Goal: Task Accomplishment & Management: Manage account settings

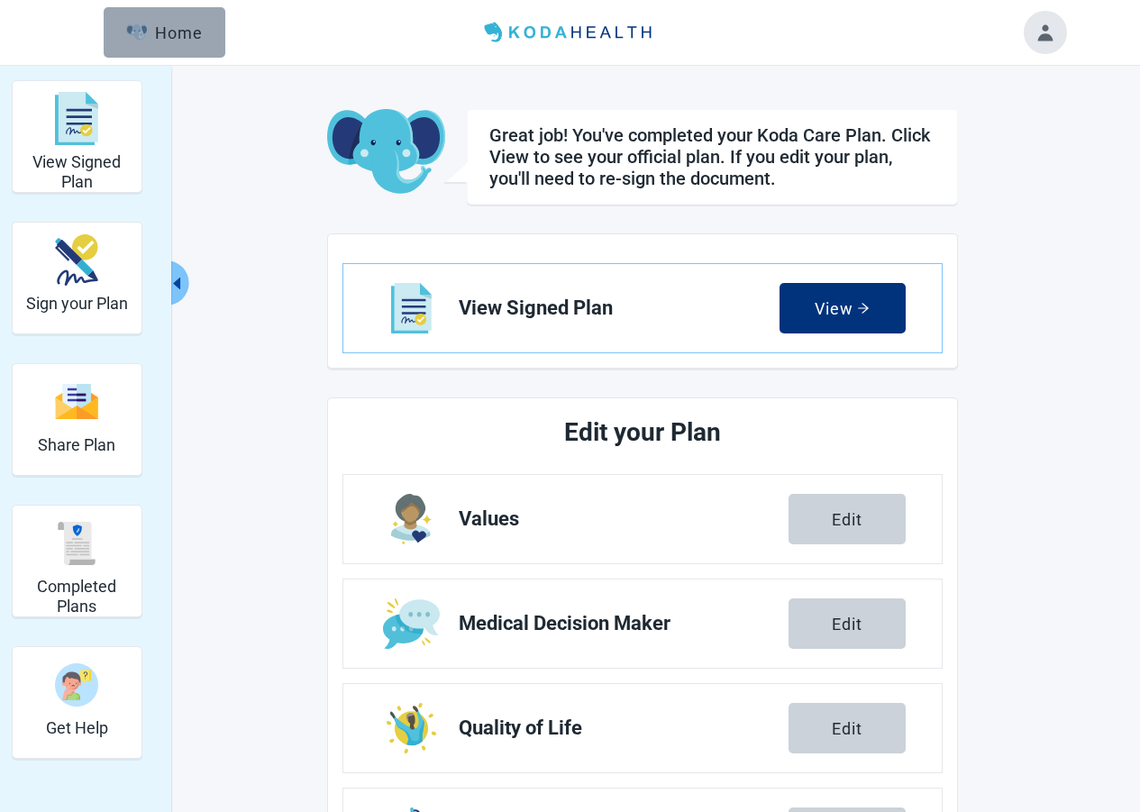
click at [166, 41] on div "Home" at bounding box center [164, 32] width 77 height 18
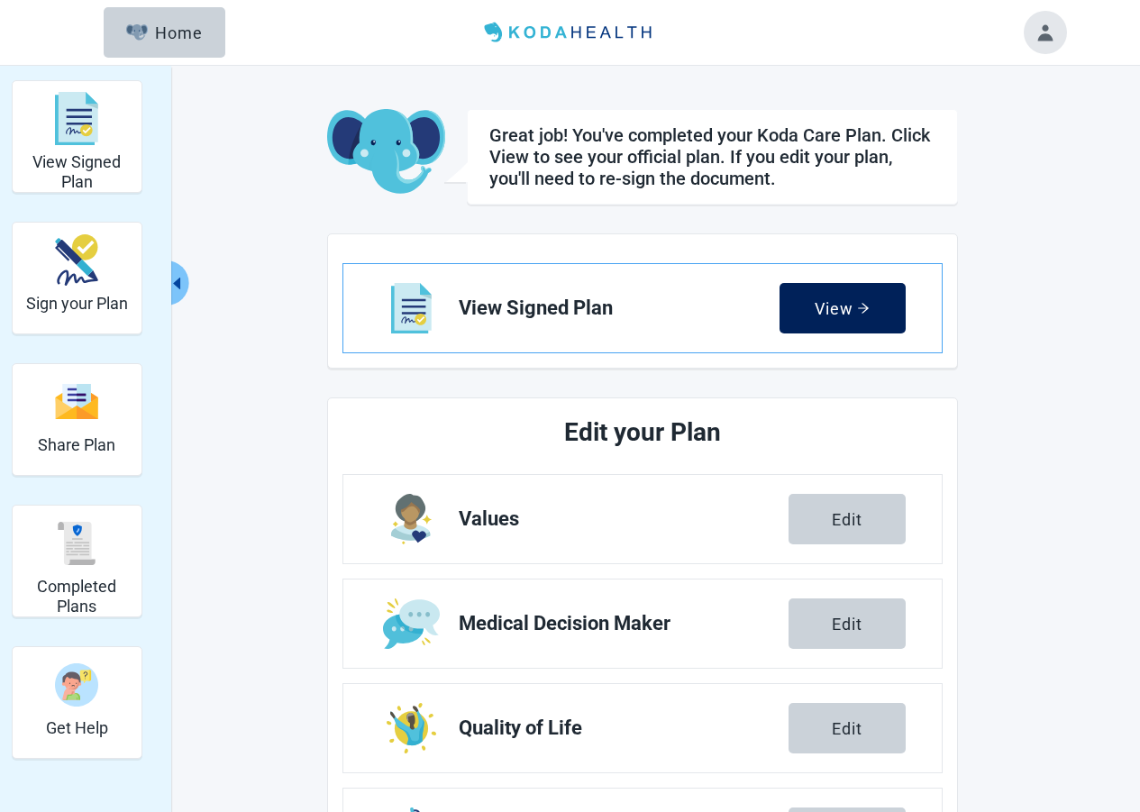
click at [843, 301] on div "View" at bounding box center [841, 308] width 55 height 18
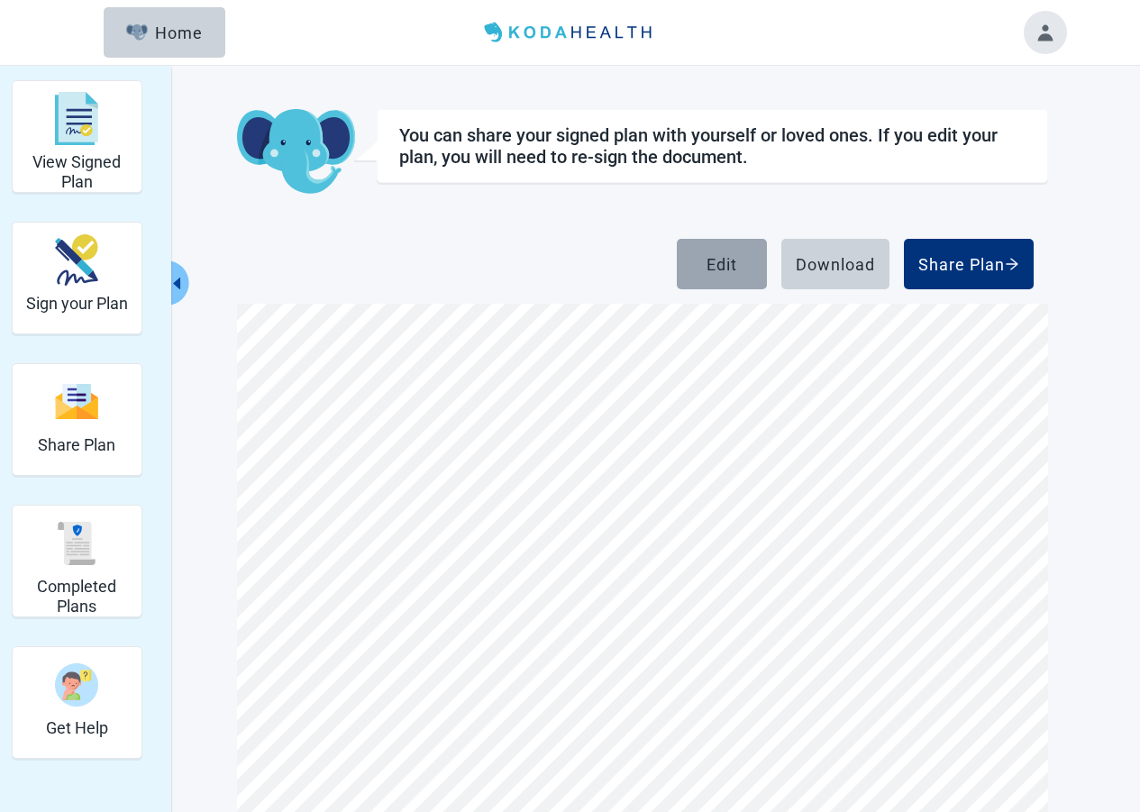
click at [694, 263] on button "Edit" at bounding box center [722, 264] width 90 height 50
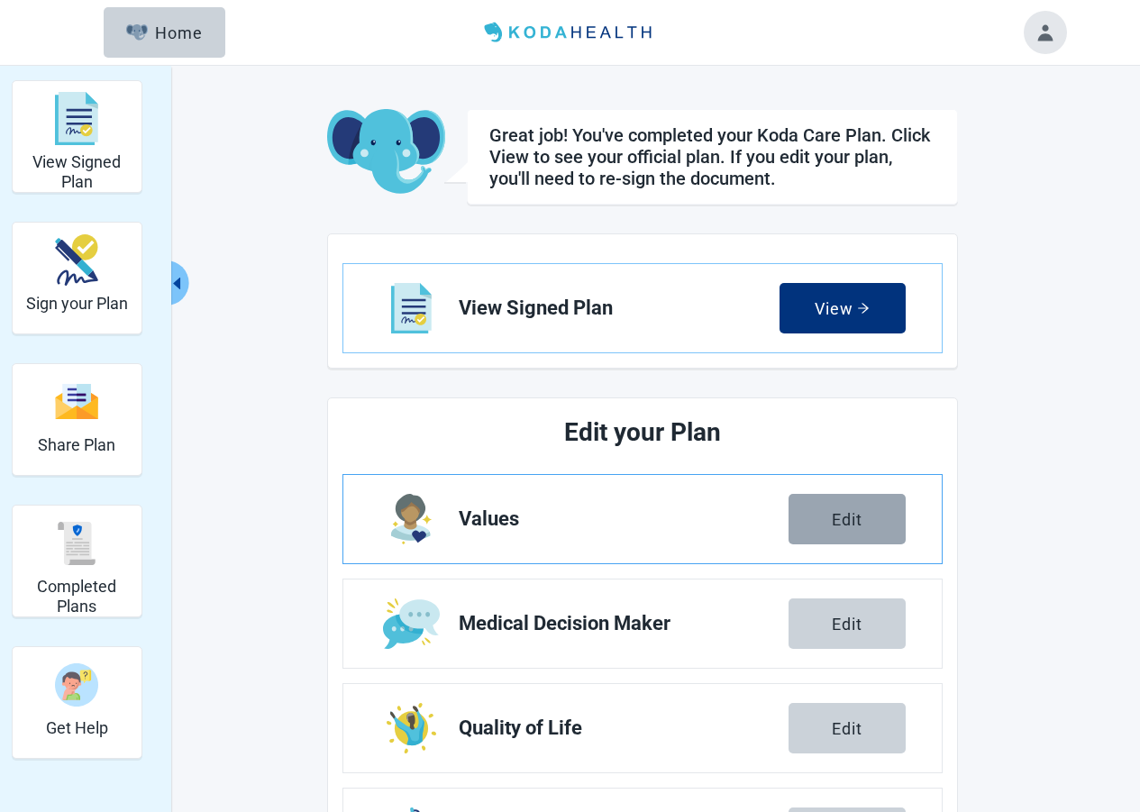
click at [846, 502] on button "Edit" at bounding box center [846, 519] width 117 height 50
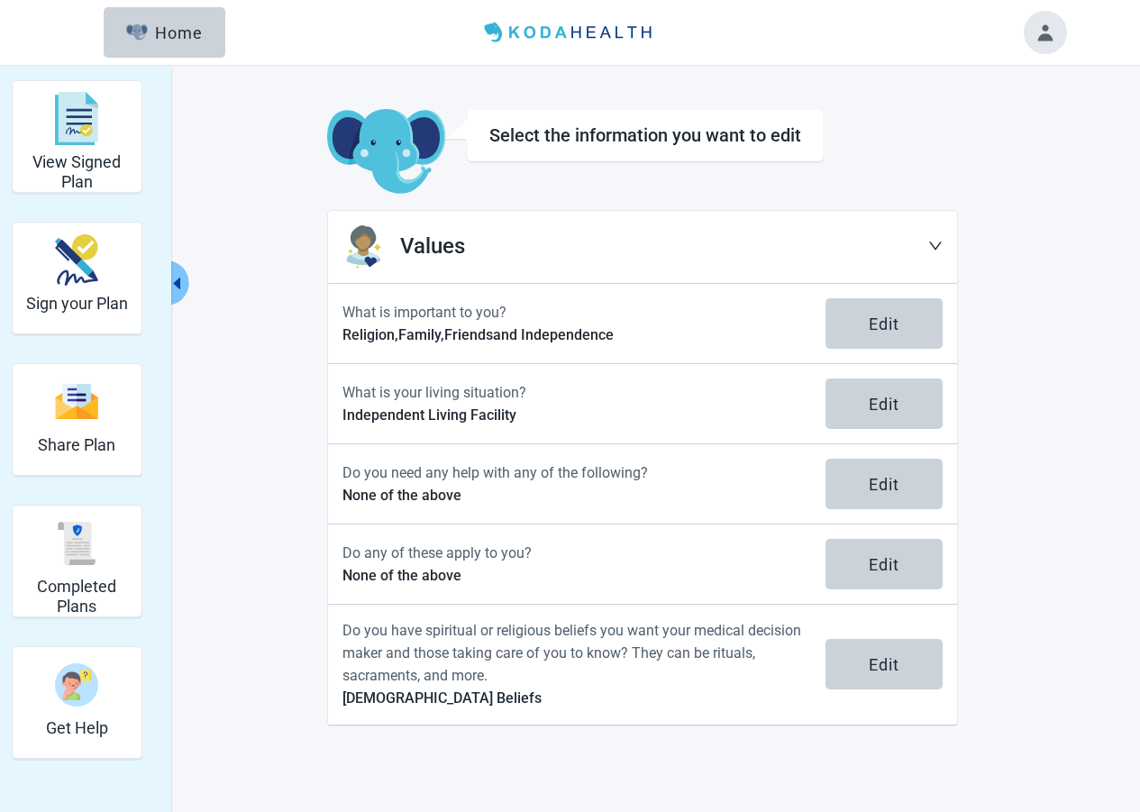
click at [931, 244] on icon "down" at bounding box center [935, 246] width 14 height 14
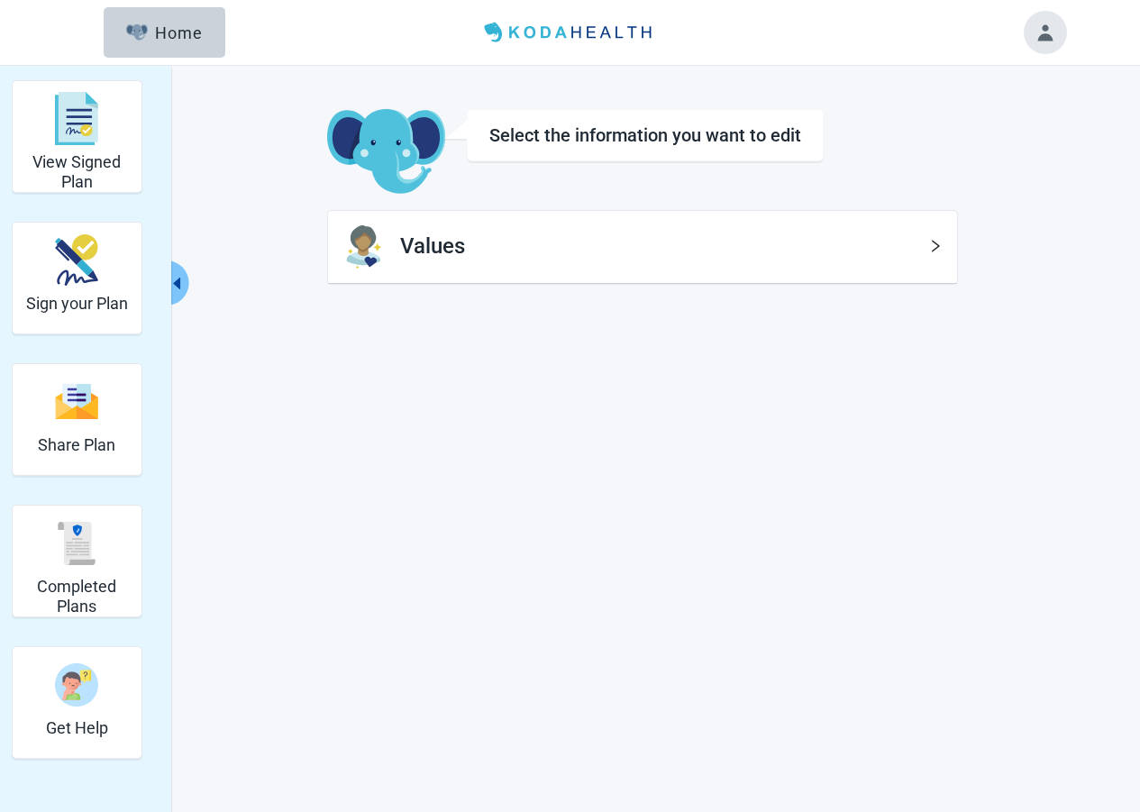
click at [931, 244] on icon "right" at bounding box center [935, 246] width 14 height 14
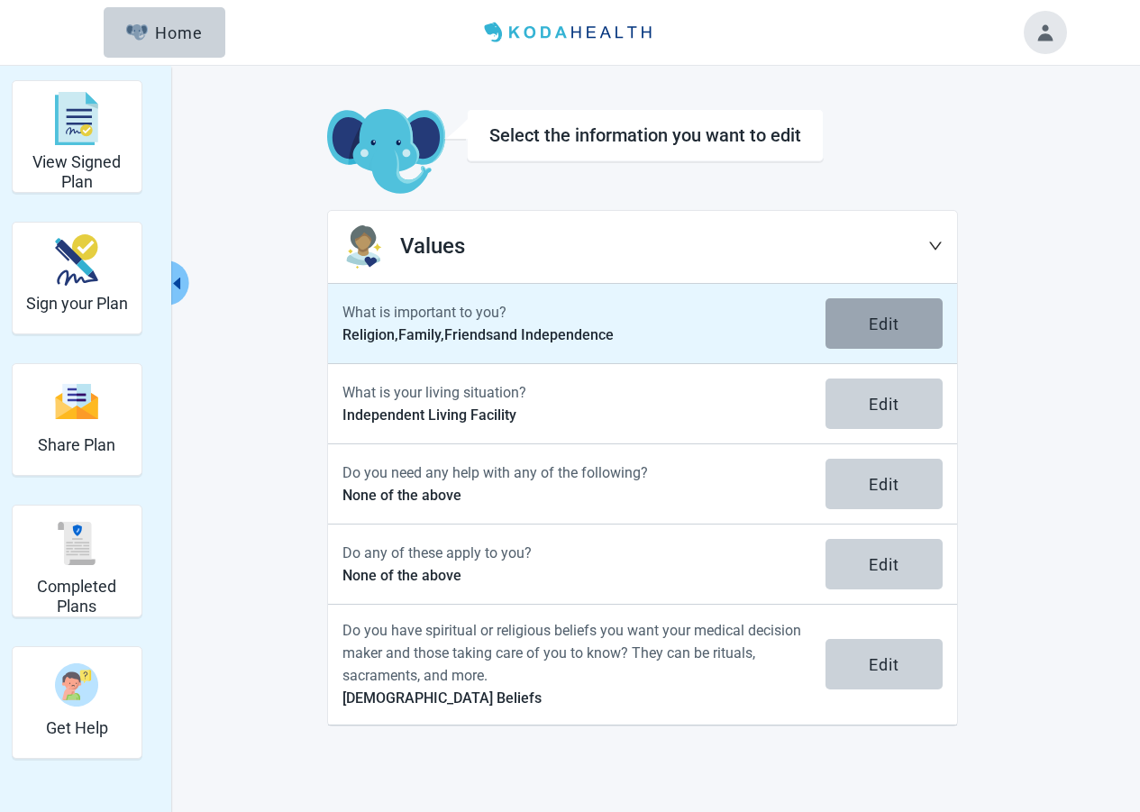
click at [877, 323] on div "Edit" at bounding box center [883, 323] width 31 height 18
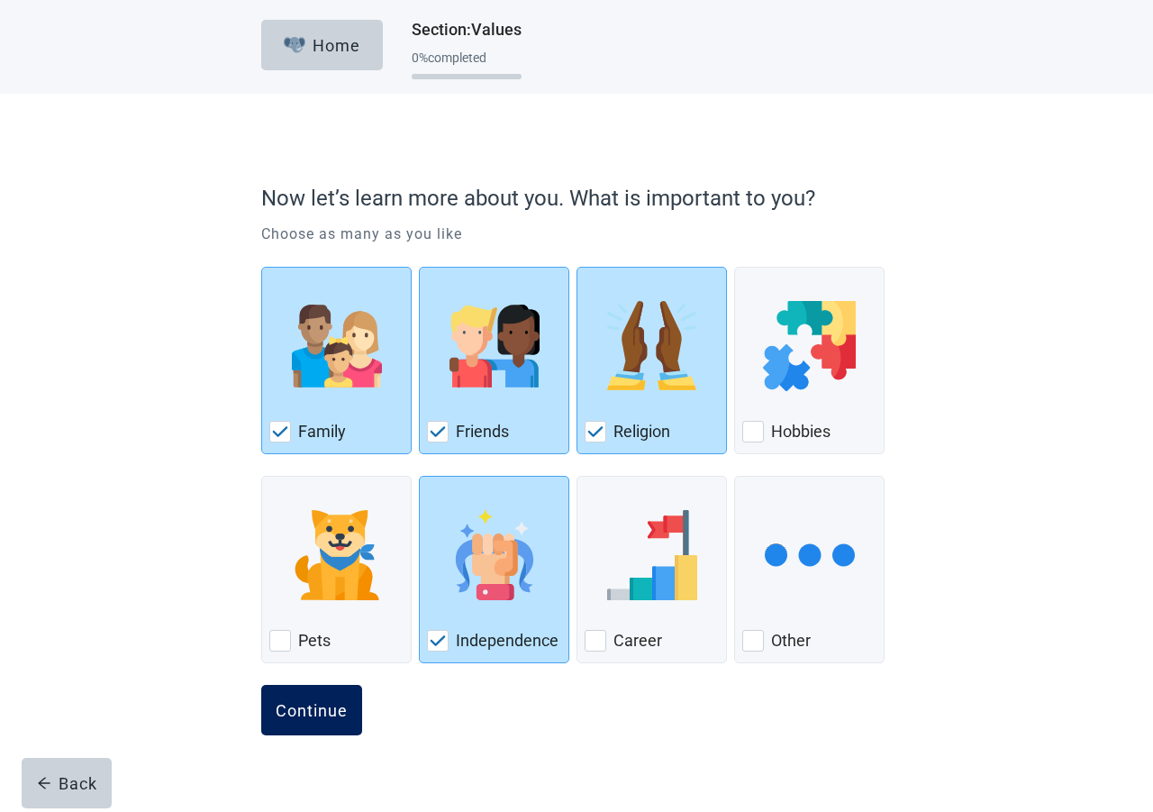
click at [291, 714] on div "Continue" at bounding box center [312, 710] width 72 height 18
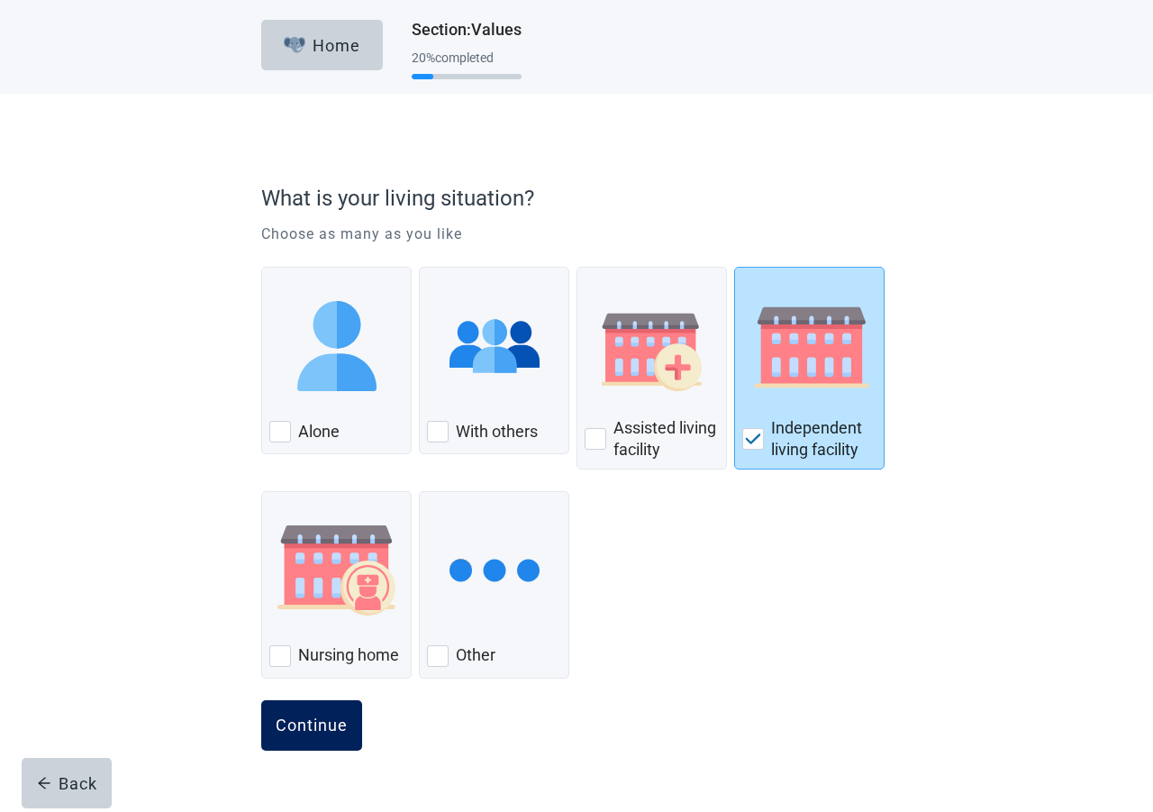
click at [306, 718] on div "Continue" at bounding box center [312, 725] width 72 height 18
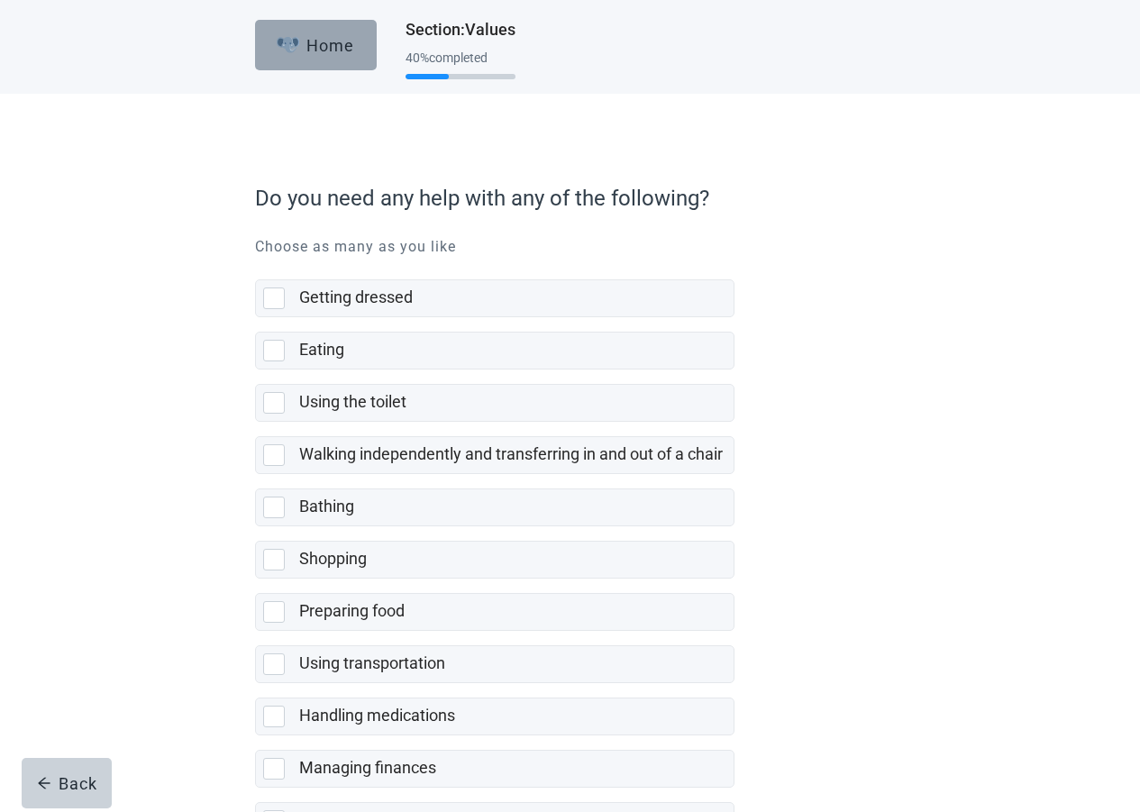
click at [330, 40] on div "Home" at bounding box center [315, 45] width 77 height 18
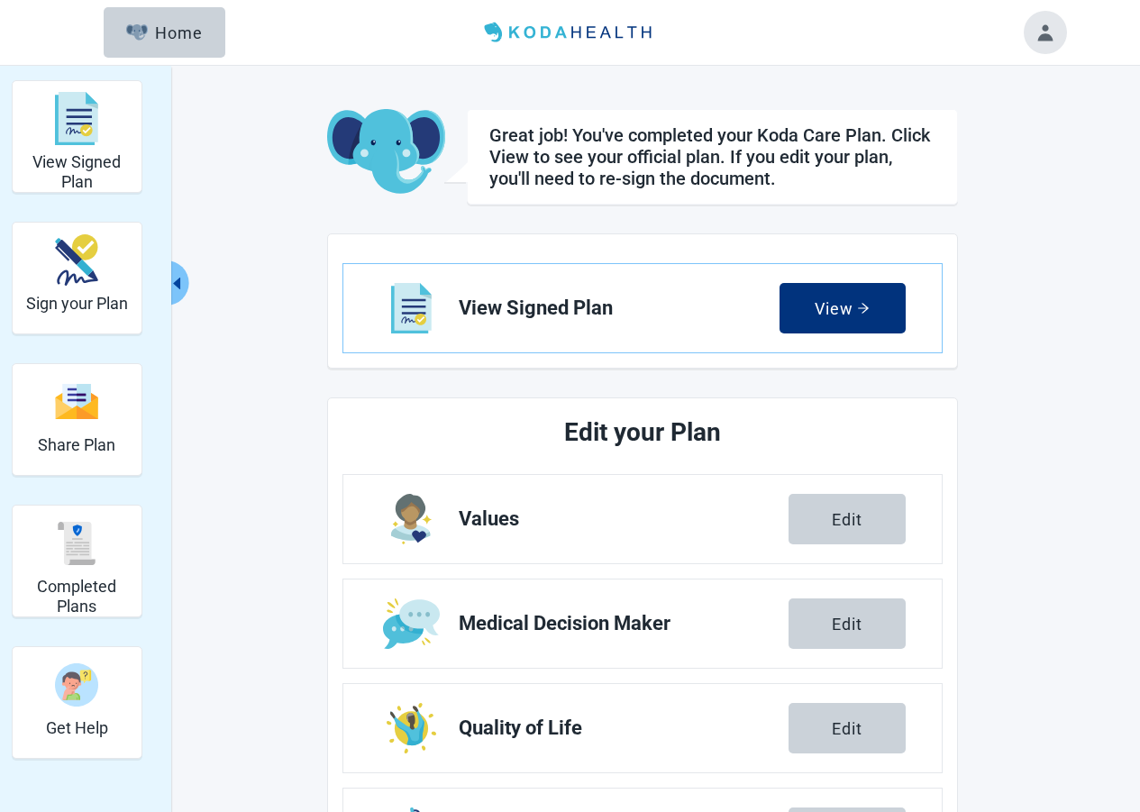
click at [1047, 32] on button "Toggle account menu" at bounding box center [1044, 32] width 43 height 43
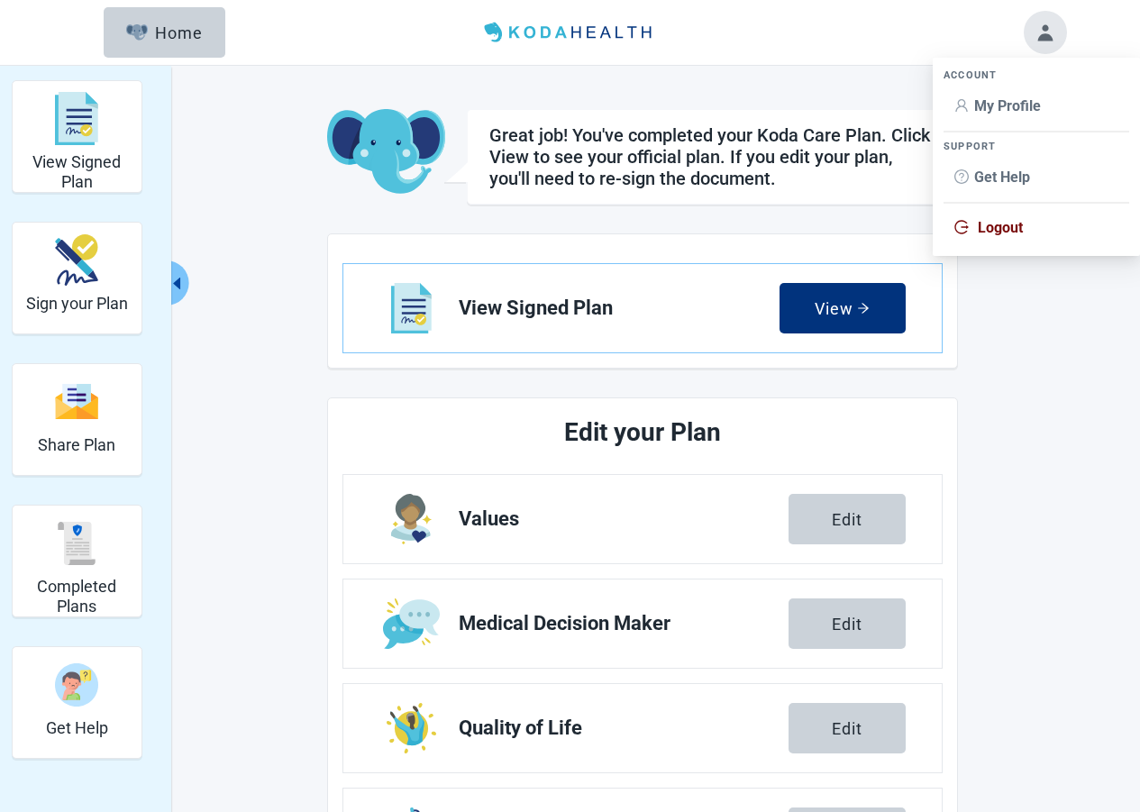
click at [1015, 103] on span "My Profile" at bounding box center [1007, 105] width 67 height 17
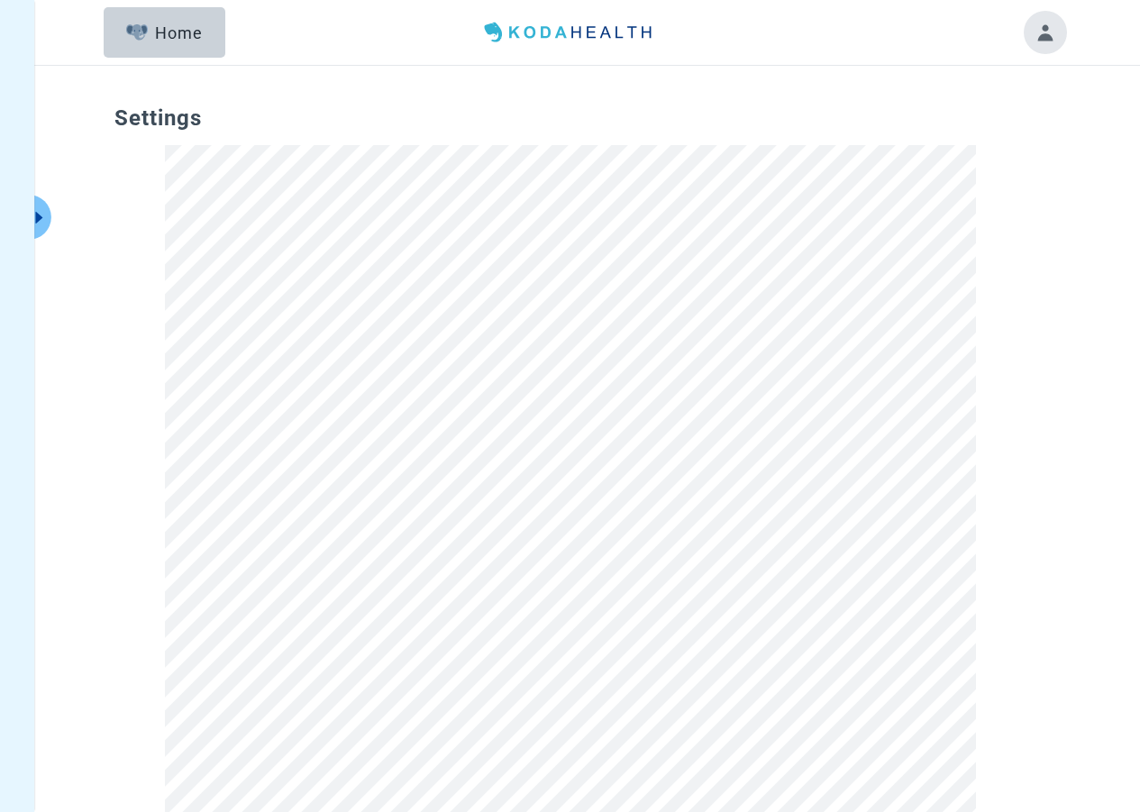
click at [1048, 32] on button "Toggle account menu" at bounding box center [1044, 32] width 43 height 43
click at [1010, 108] on span "My Profile" at bounding box center [1007, 105] width 67 height 17
click at [44, 209] on icon "caret-right" at bounding box center [39, 217] width 17 height 17
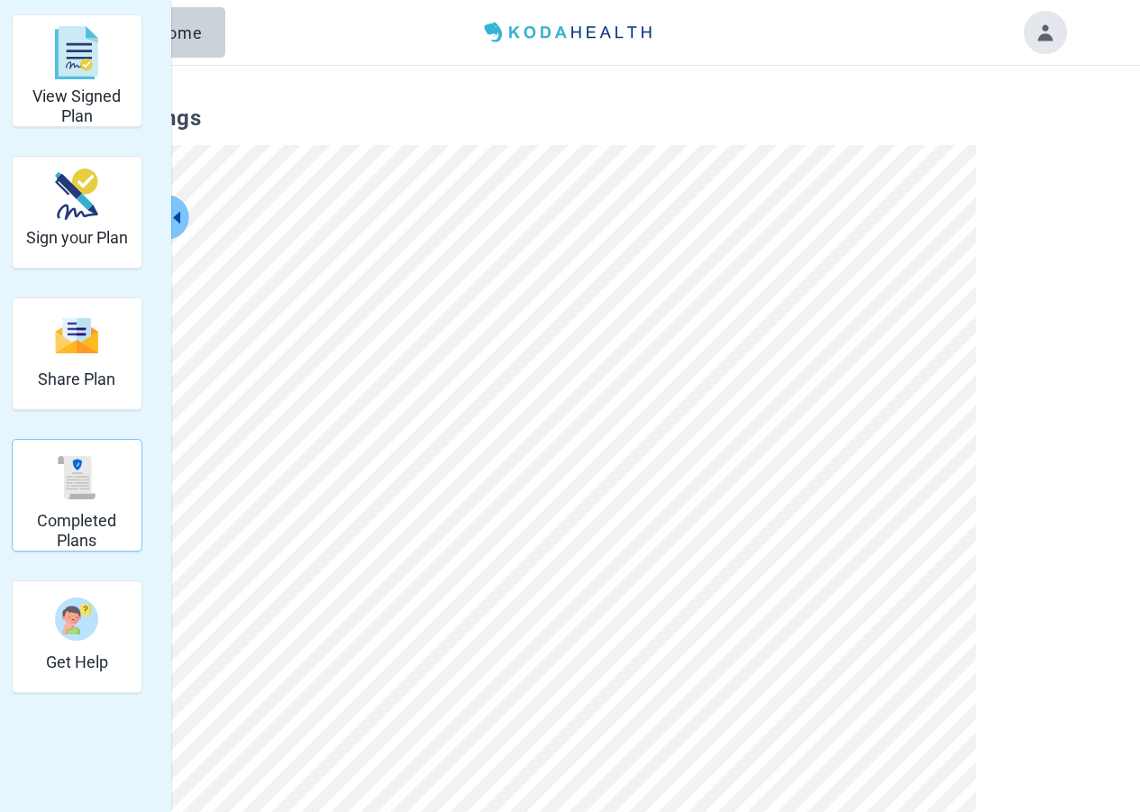
click at [86, 513] on h2 "Completed Plans" at bounding box center [77, 530] width 114 height 39
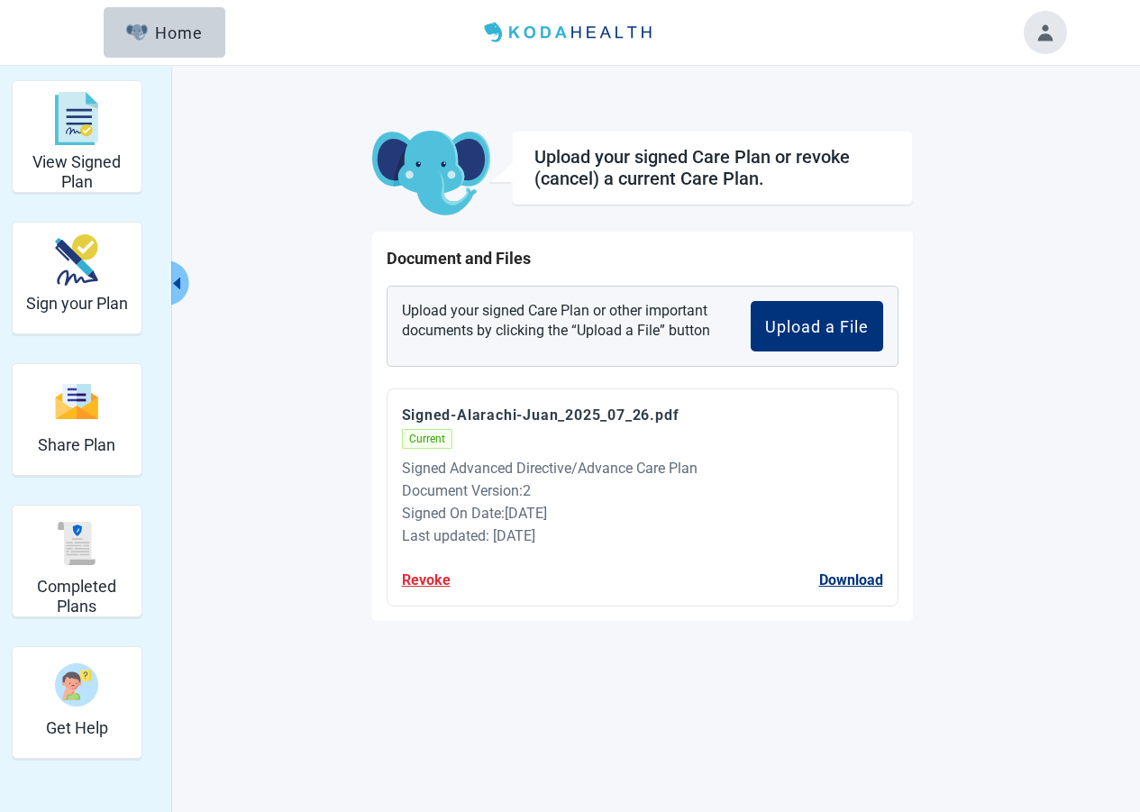
click at [1058, 29] on button "Toggle account menu" at bounding box center [1044, 32] width 43 height 43
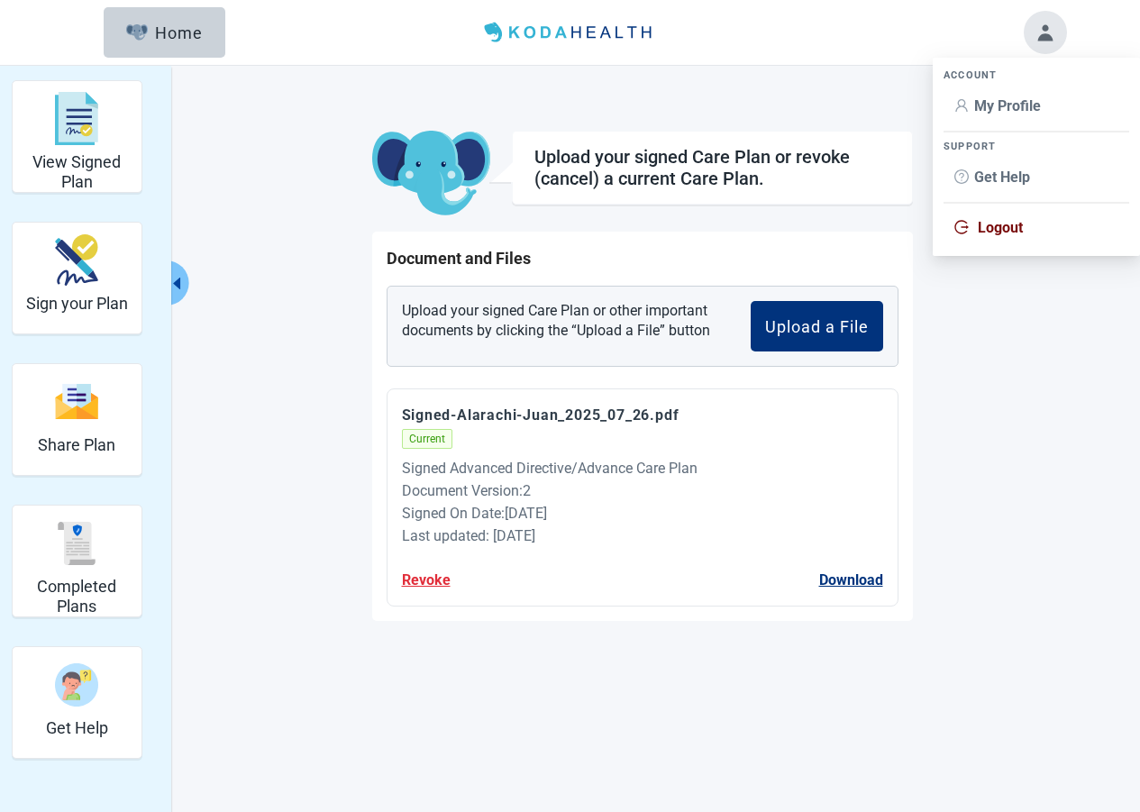
click at [1004, 223] on span "Logout" at bounding box center [999, 227] width 45 height 17
